Goal: Information Seeking & Learning: Find contact information

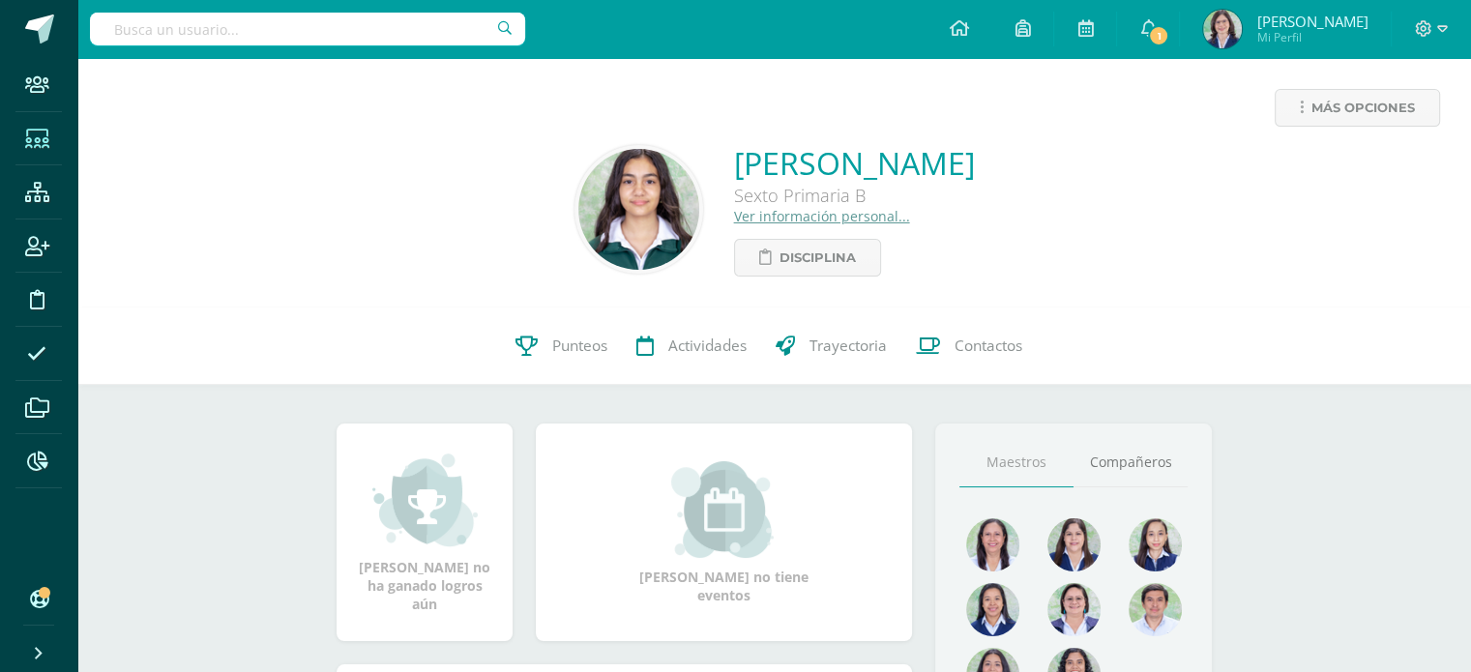
click at [26, 140] on icon at bounding box center [37, 139] width 24 height 19
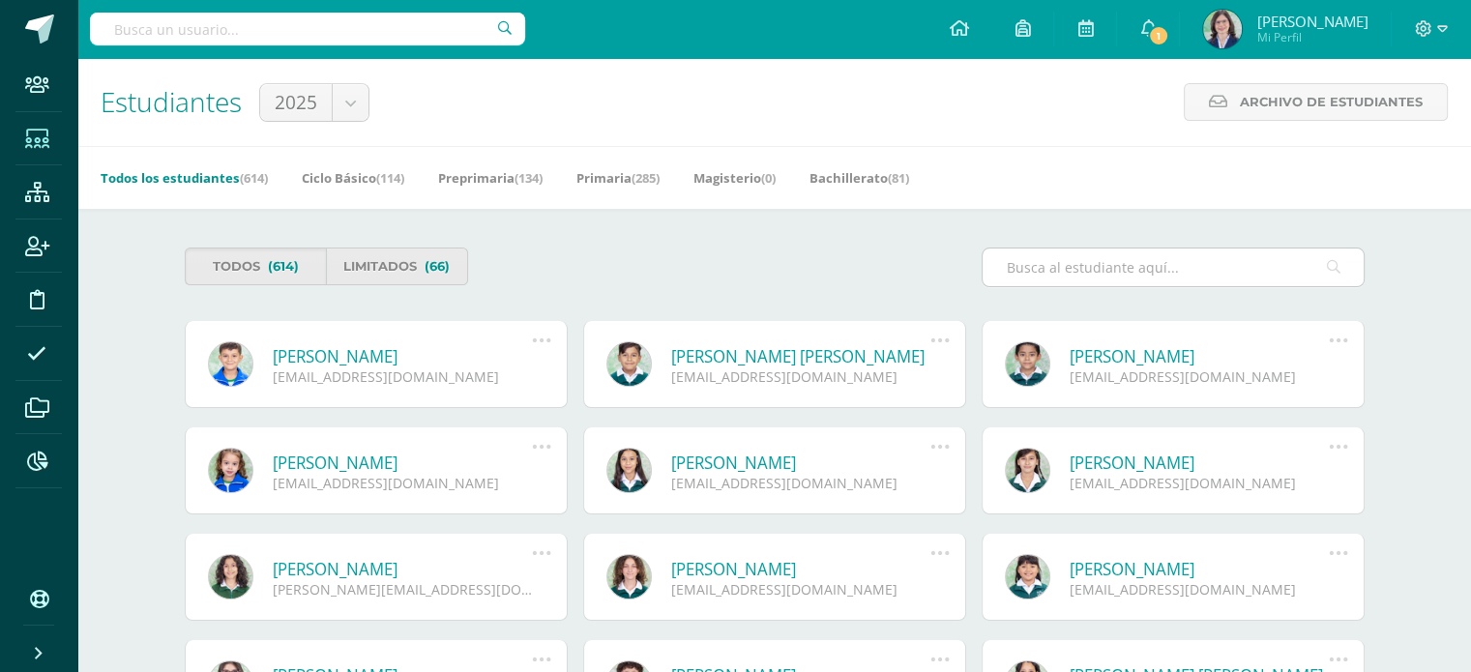
click at [1066, 270] on input "text" at bounding box center [1172, 268] width 381 height 38
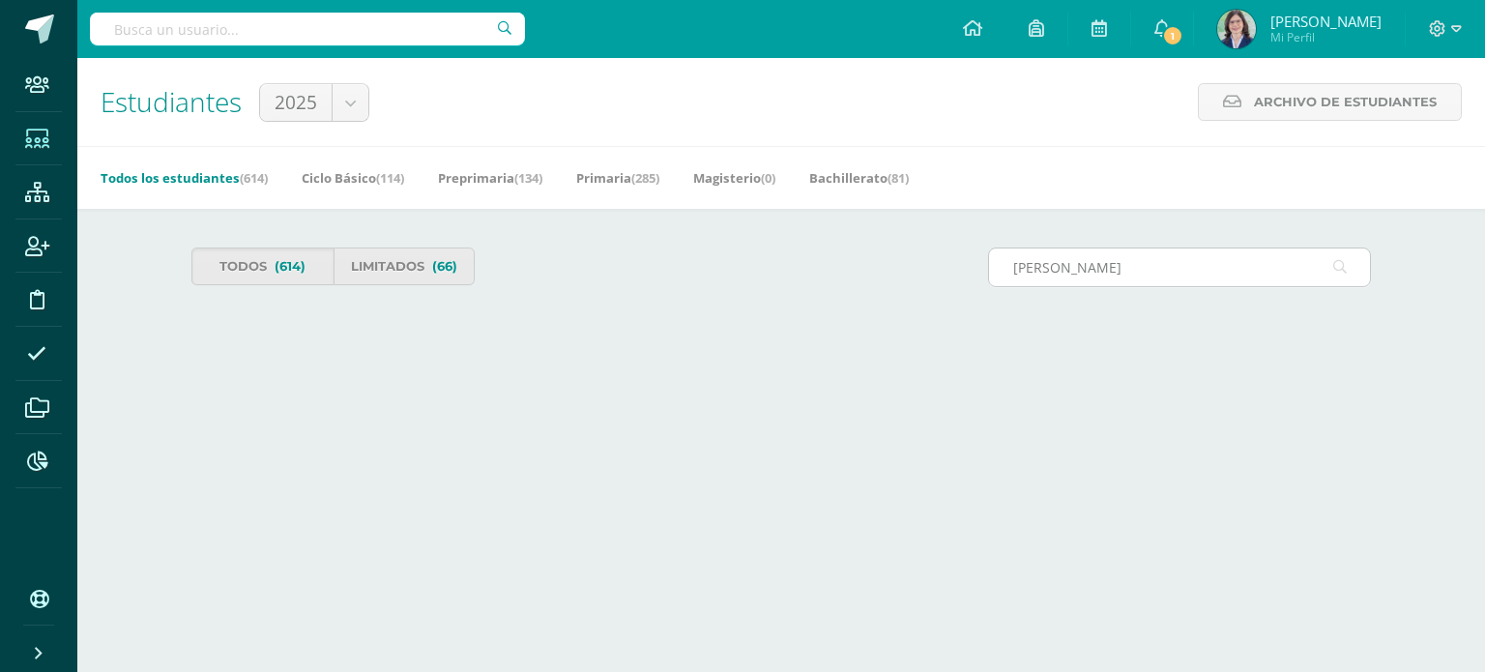
type input "zamora"
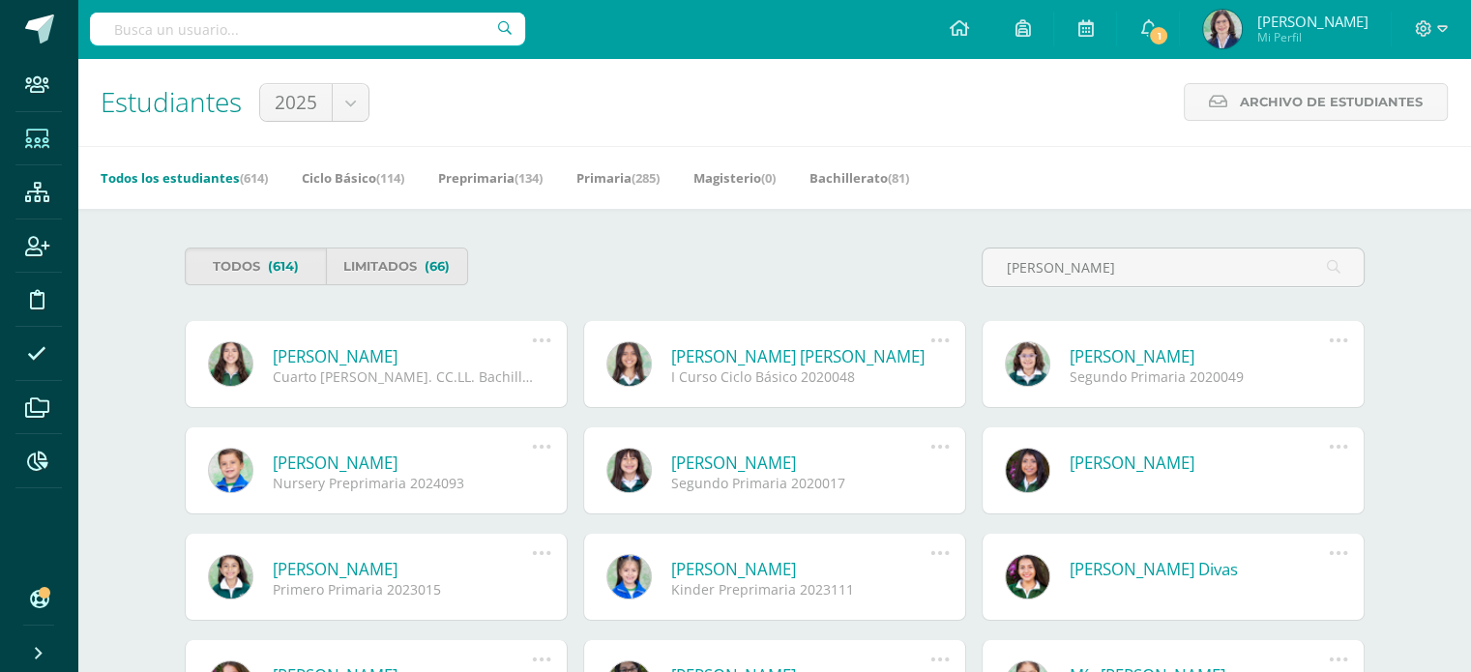
click at [850, 359] on link "[PERSON_NAME] [PERSON_NAME]" at bounding box center [801, 356] width 260 height 22
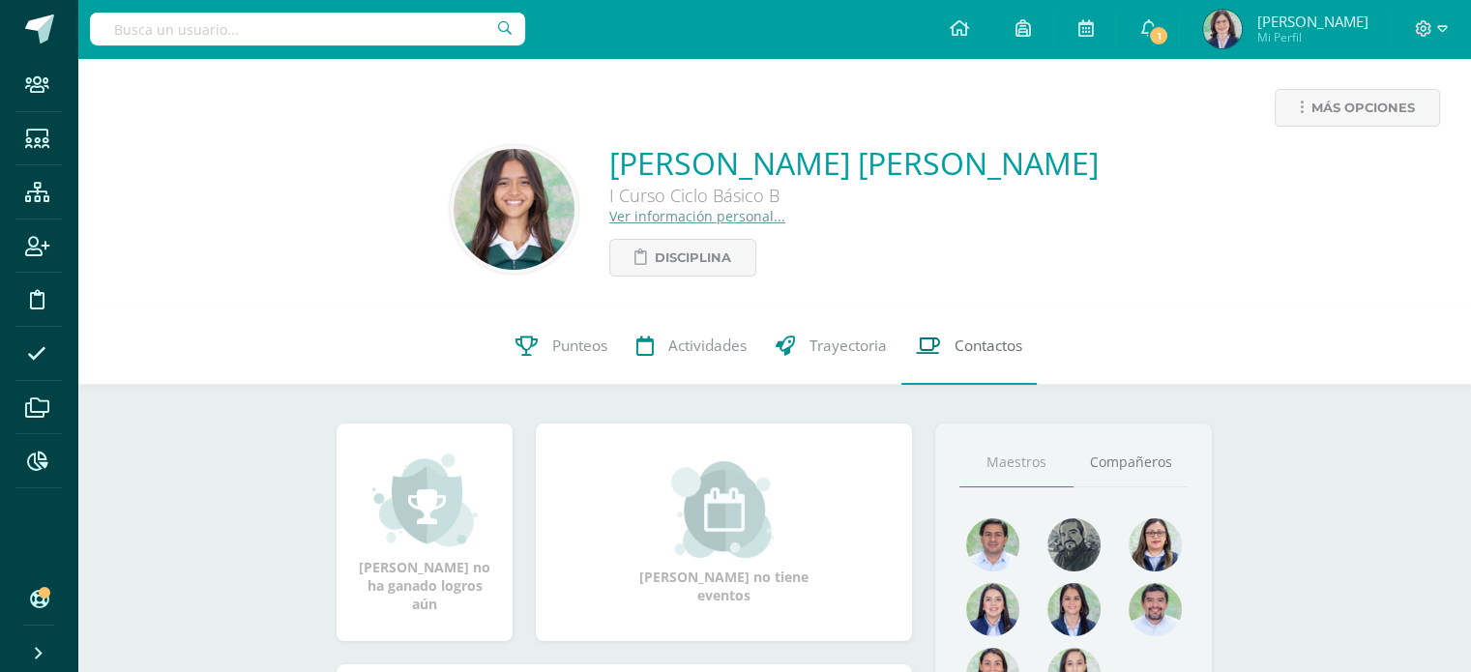
click at [1001, 352] on span "Contactos" at bounding box center [988, 346] width 68 height 20
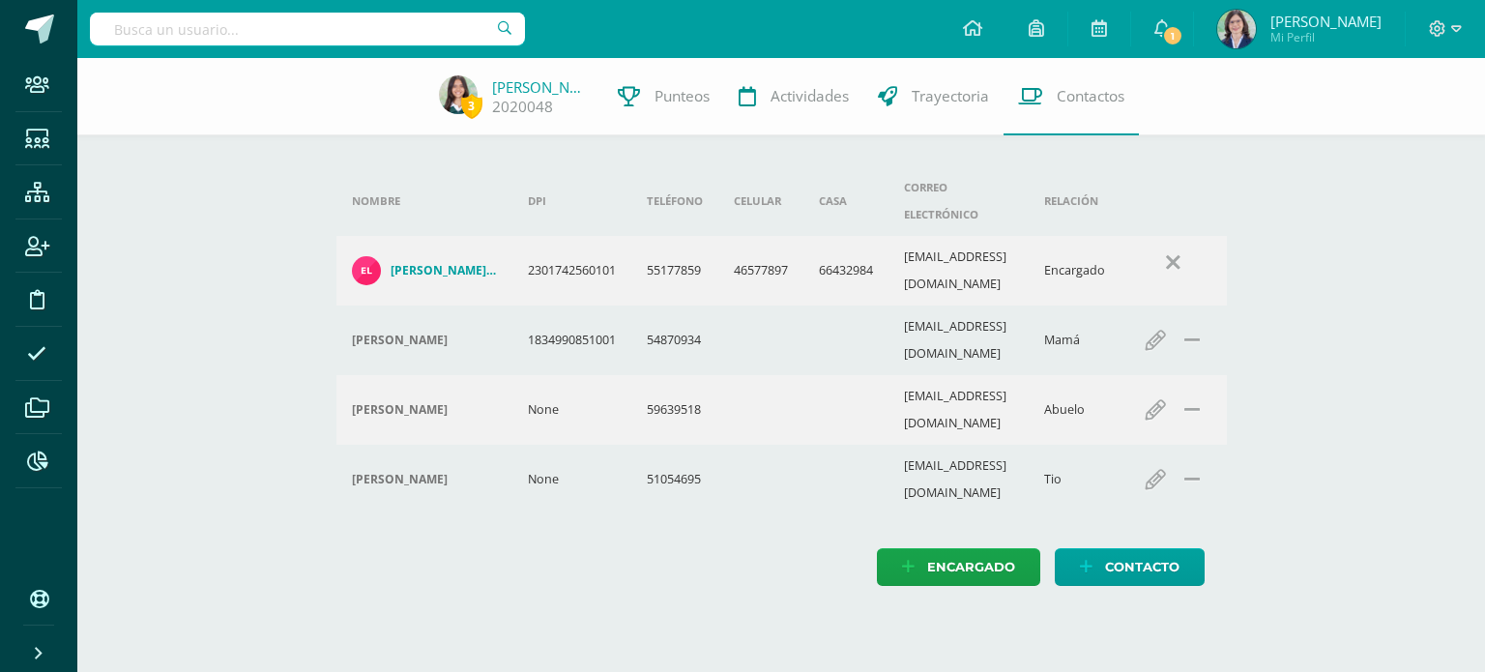
click at [402, 263] on h4 "Eliezer Hoamar Zamora Medinilla" at bounding box center [444, 270] width 106 height 15
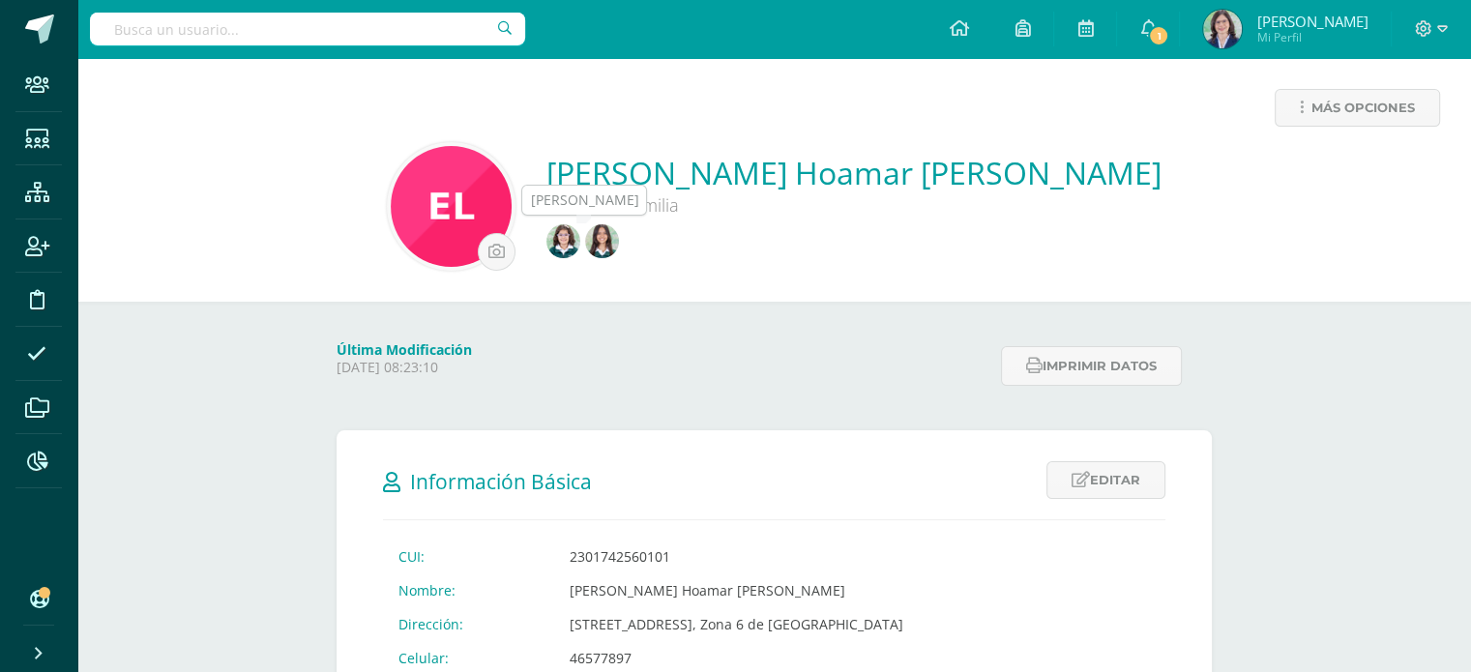
click at [580, 246] on img at bounding box center [563, 241] width 34 height 34
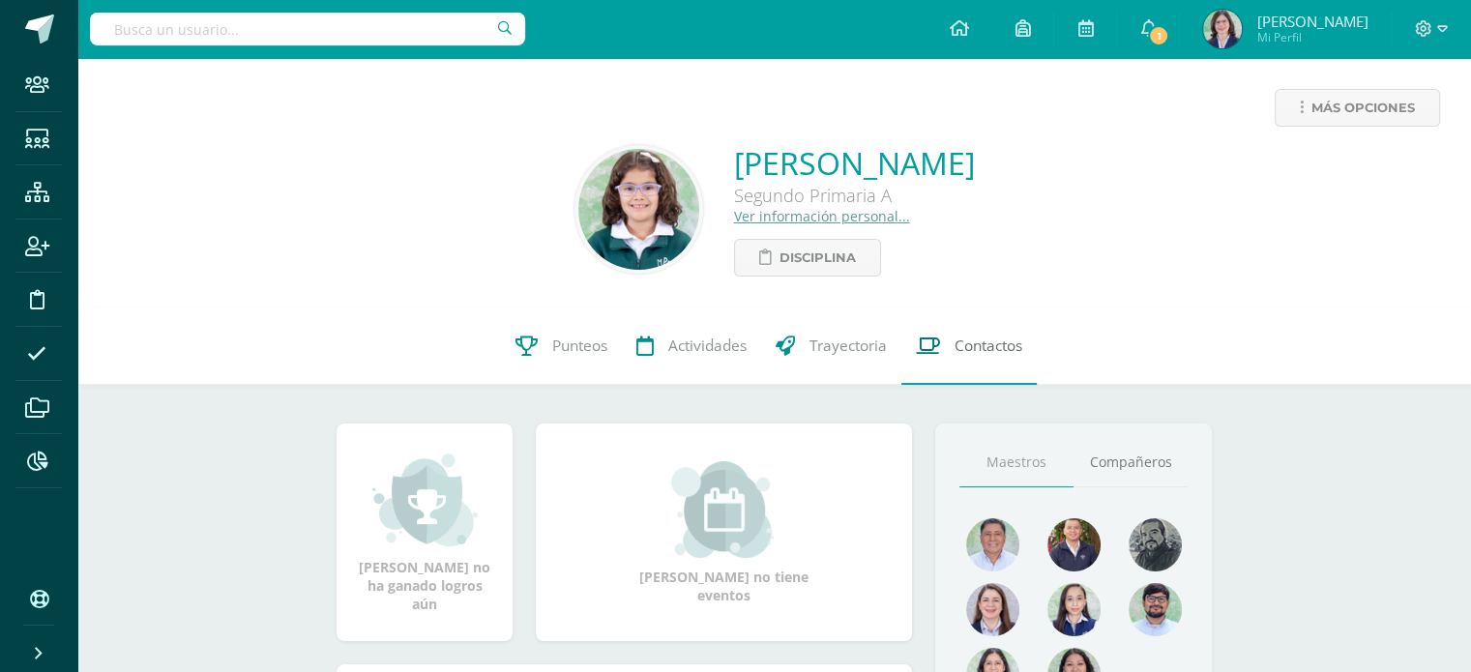
click at [987, 347] on span "Contactos" at bounding box center [988, 346] width 68 height 20
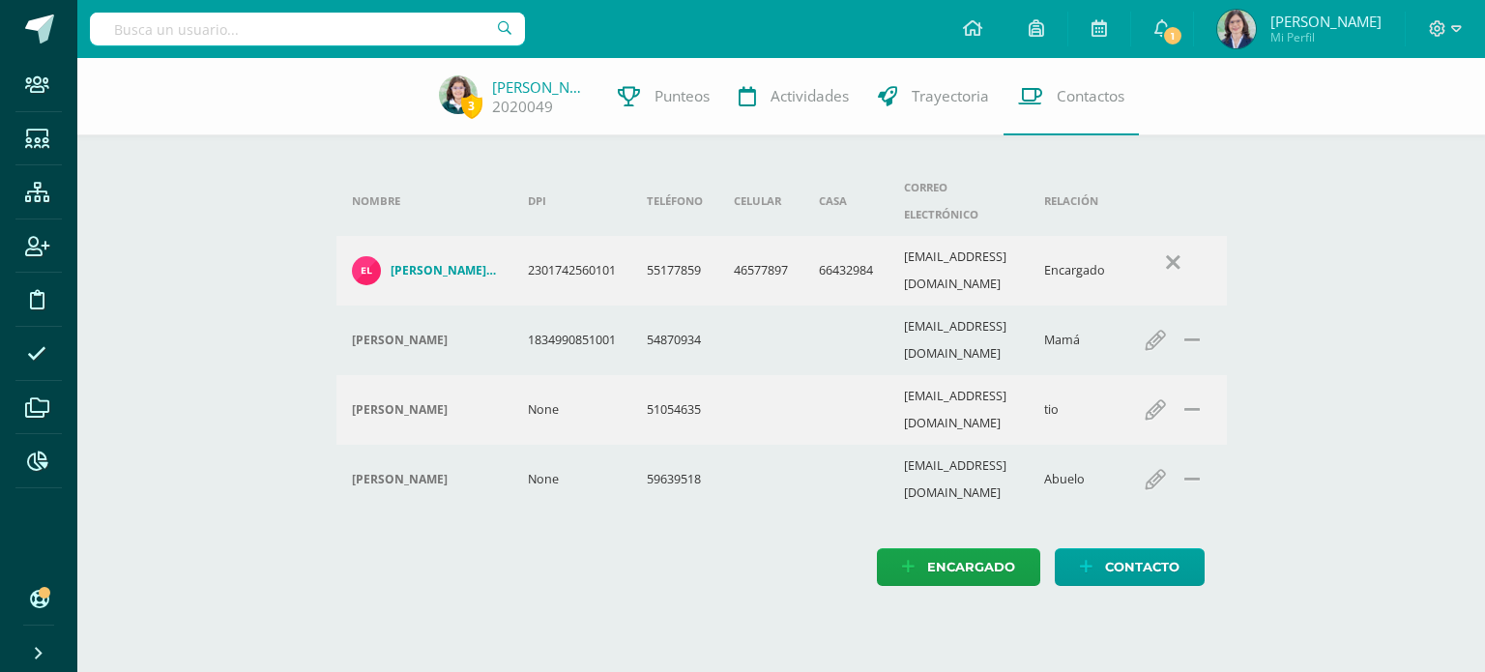
click at [444, 263] on h4 "[PERSON_NAME] Hoamar [PERSON_NAME]" at bounding box center [444, 270] width 106 height 15
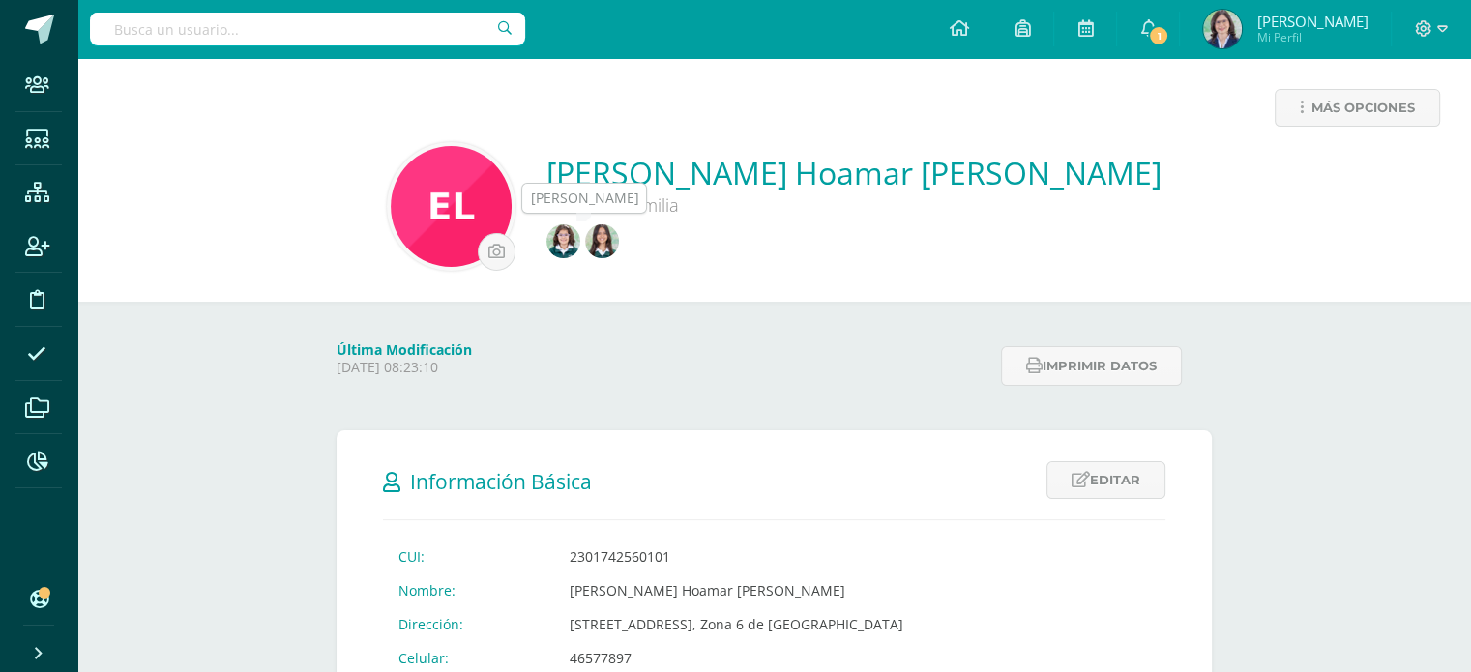
click at [580, 247] on img at bounding box center [563, 241] width 34 height 34
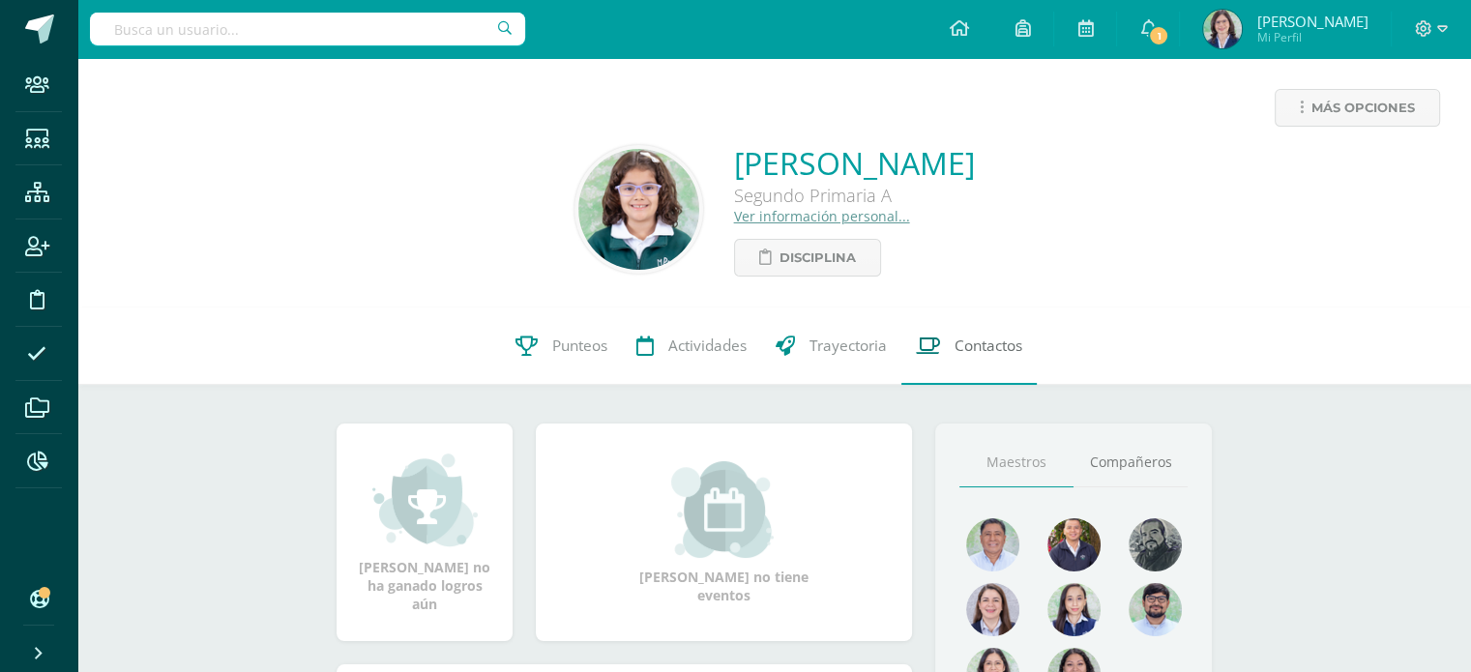
click at [974, 347] on span "Contactos" at bounding box center [988, 346] width 68 height 20
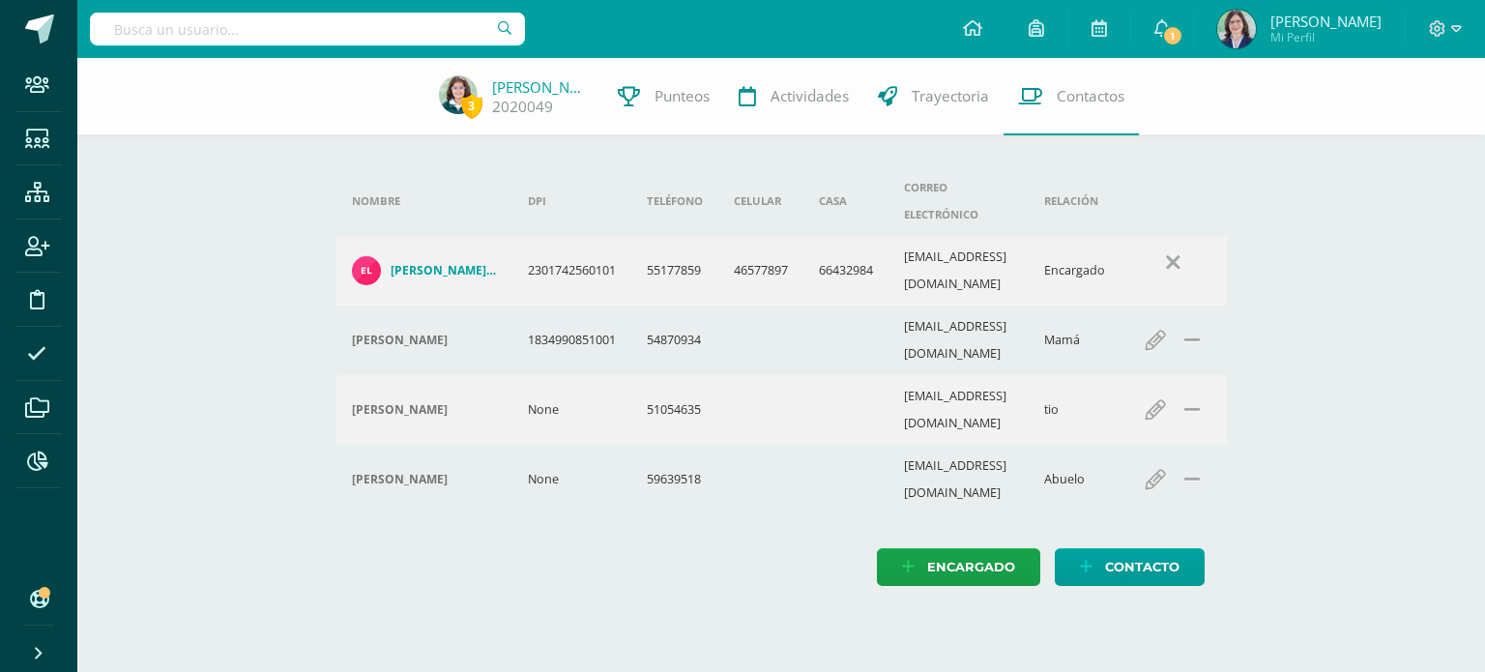
click at [446, 263] on h4 "Eliezer Hoamar Zamora Medinilla" at bounding box center [444, 270] width 106 height 15
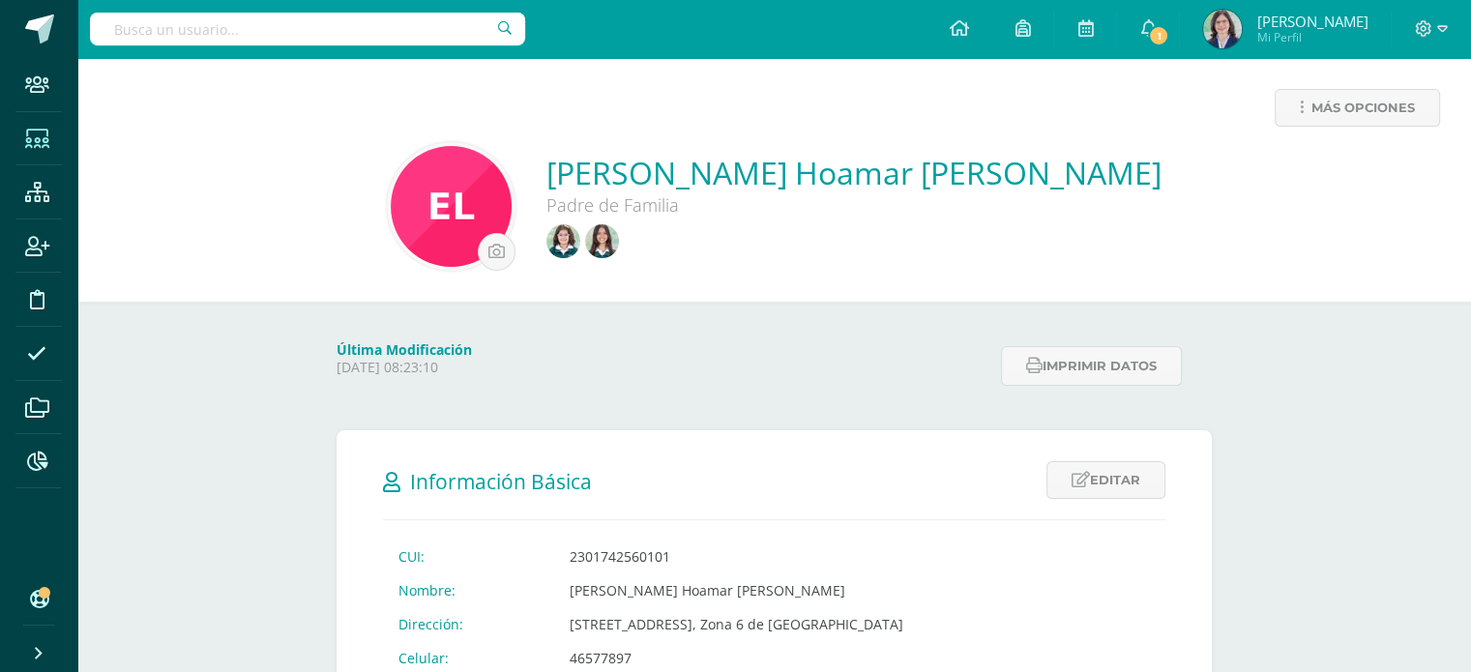
click at [32, 139] on icon at bounding box center [37, 139] width 24 height 19
